Goal: Information Seeking & Learning: Learn about a topic

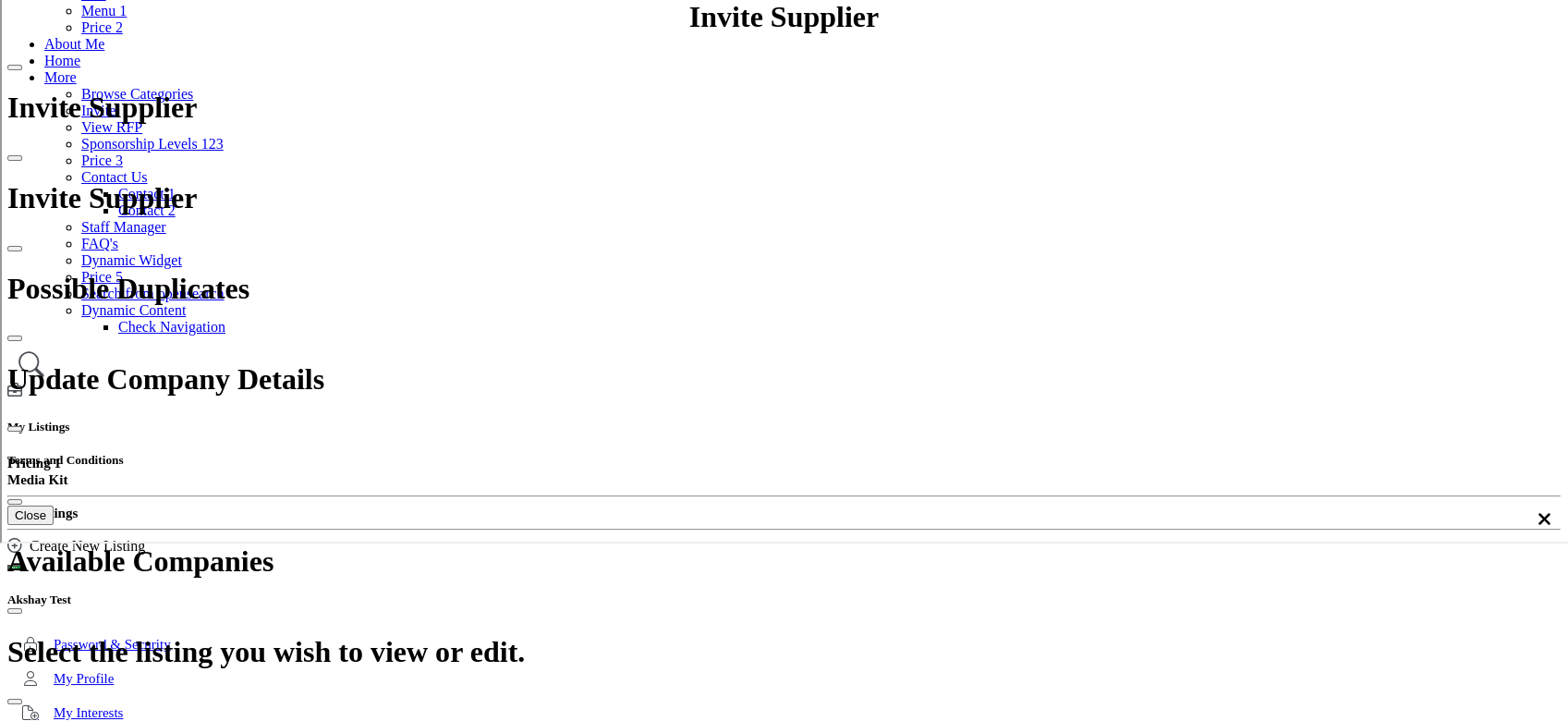
scroll to position [246, 0]
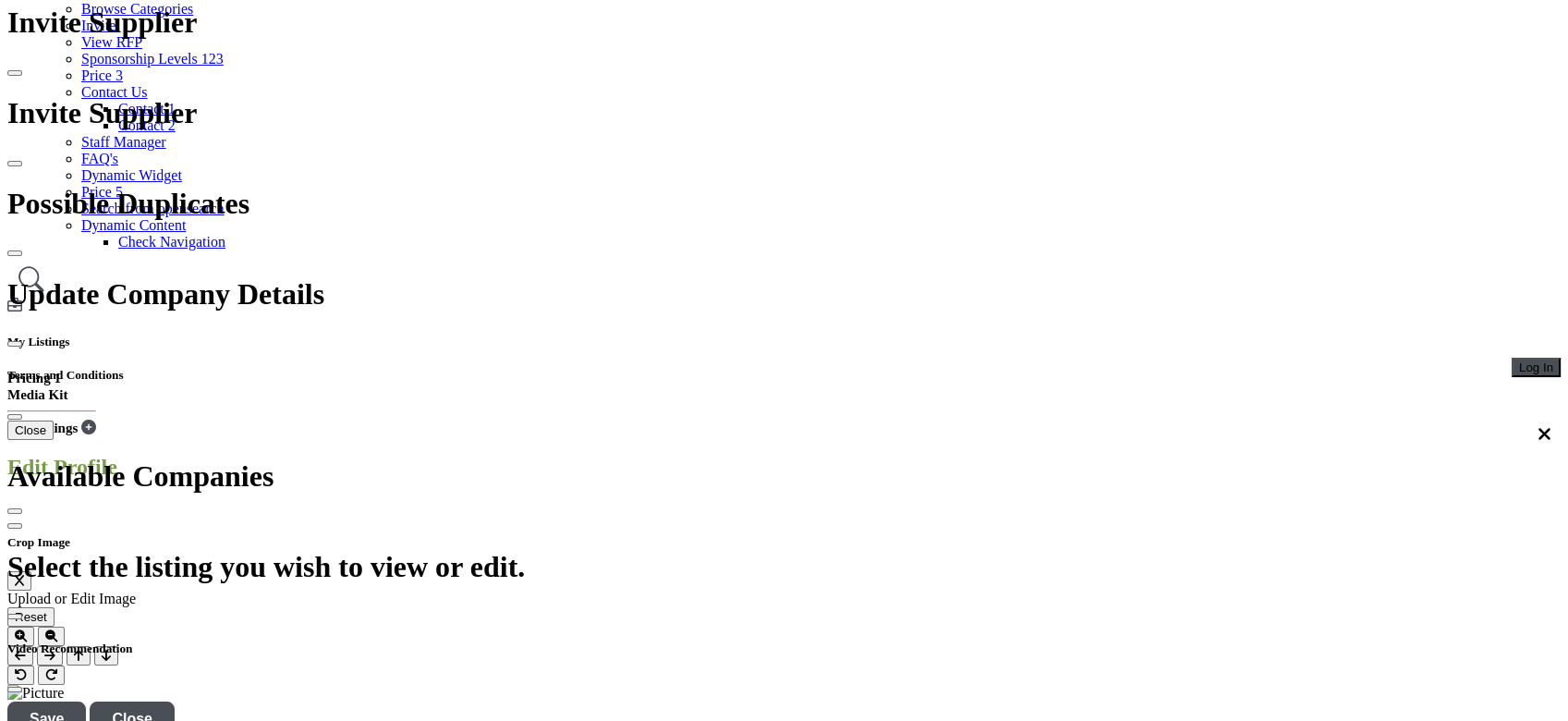
scroll to position [493, 0]
